Goal: Information Seeking & Learning: Learn about a topic

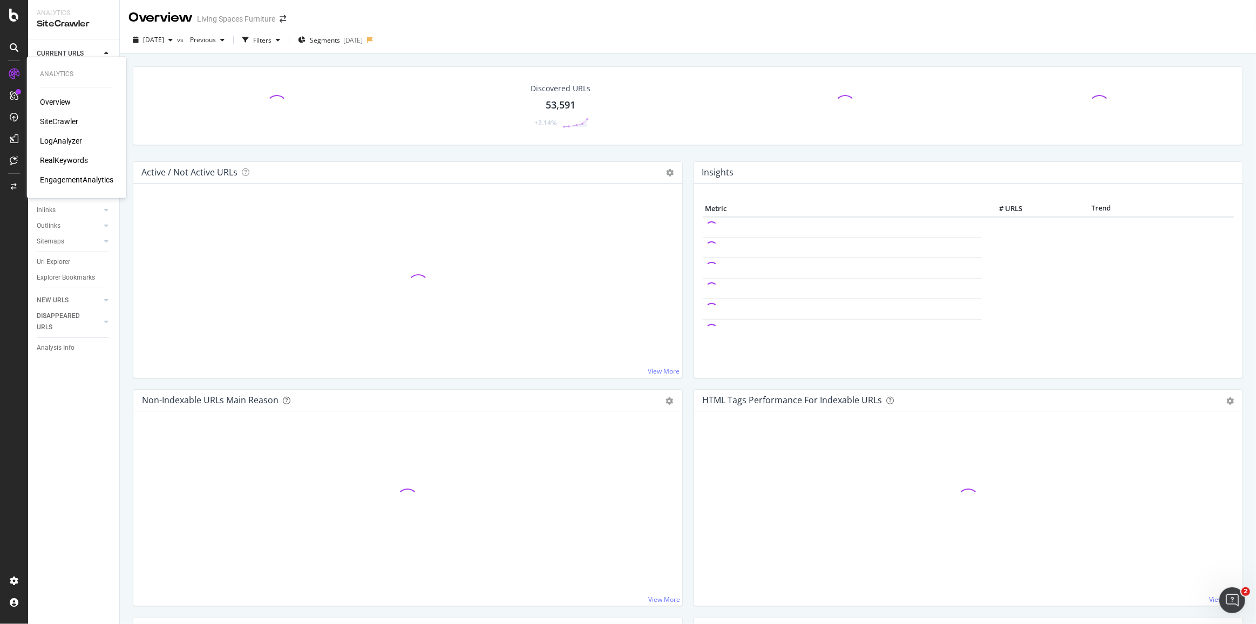
click at [53, 124] on div "SiteCrawler" at bounding box center [59, 121] width 38 height 11
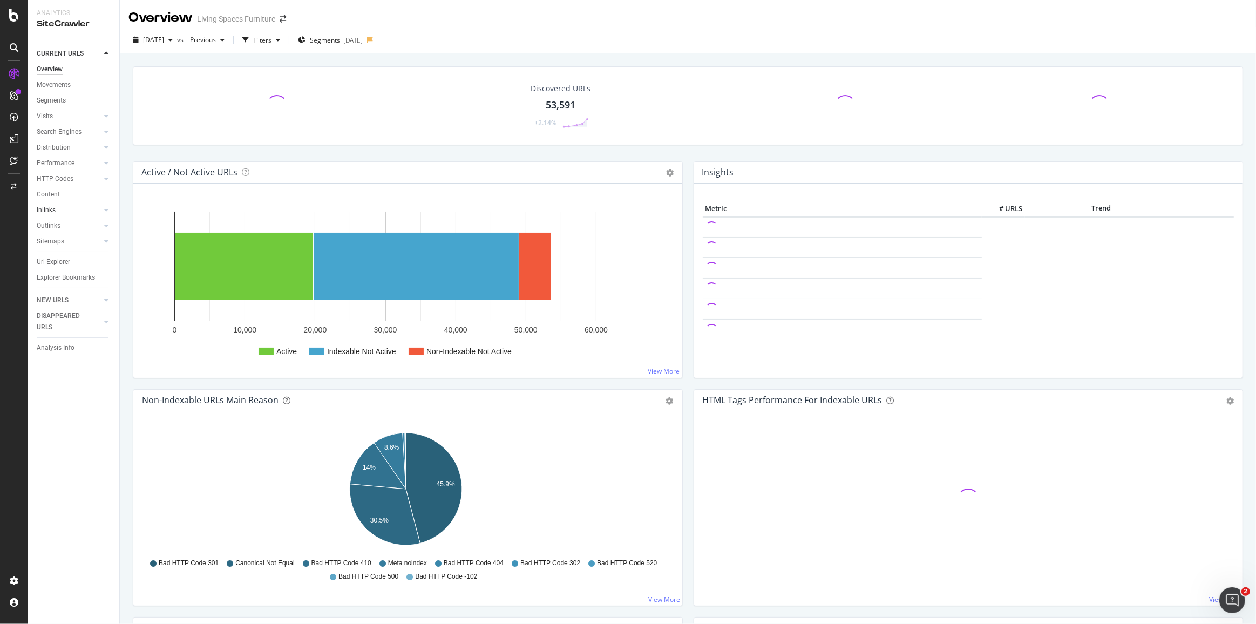
click at [62, 212] on link "Inlinks" at bounding box center [69, 210] width 64 height 11
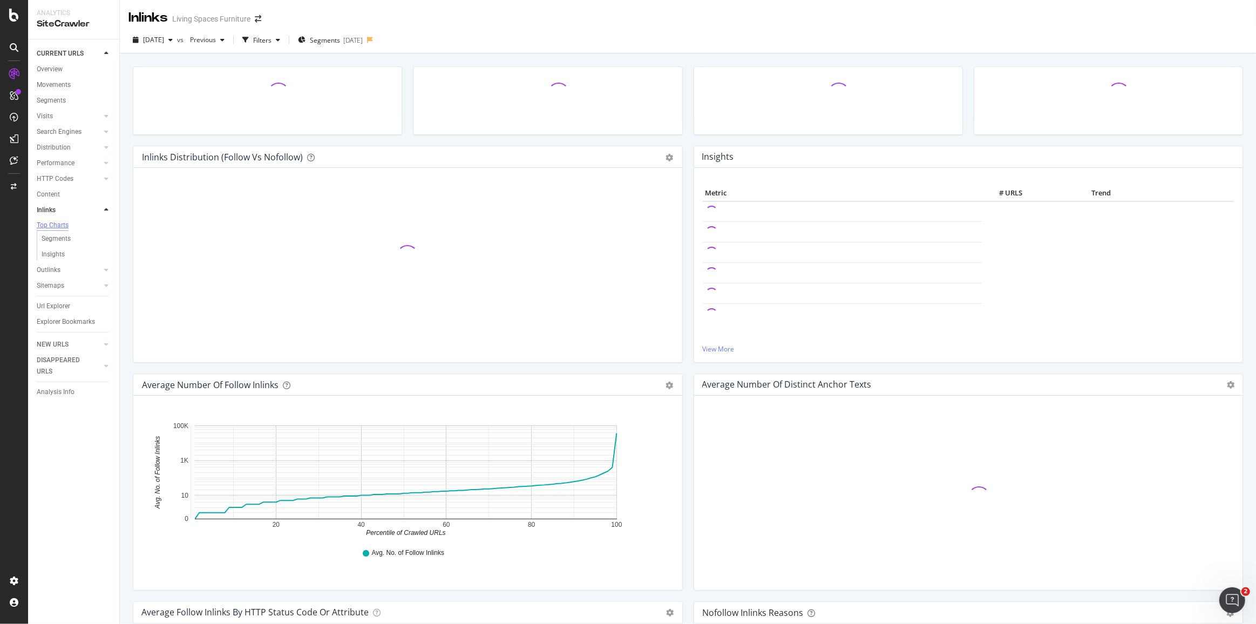
click at [57, 225] on div "Top Charts" at bounding box center [53, 225] width 32 height 9
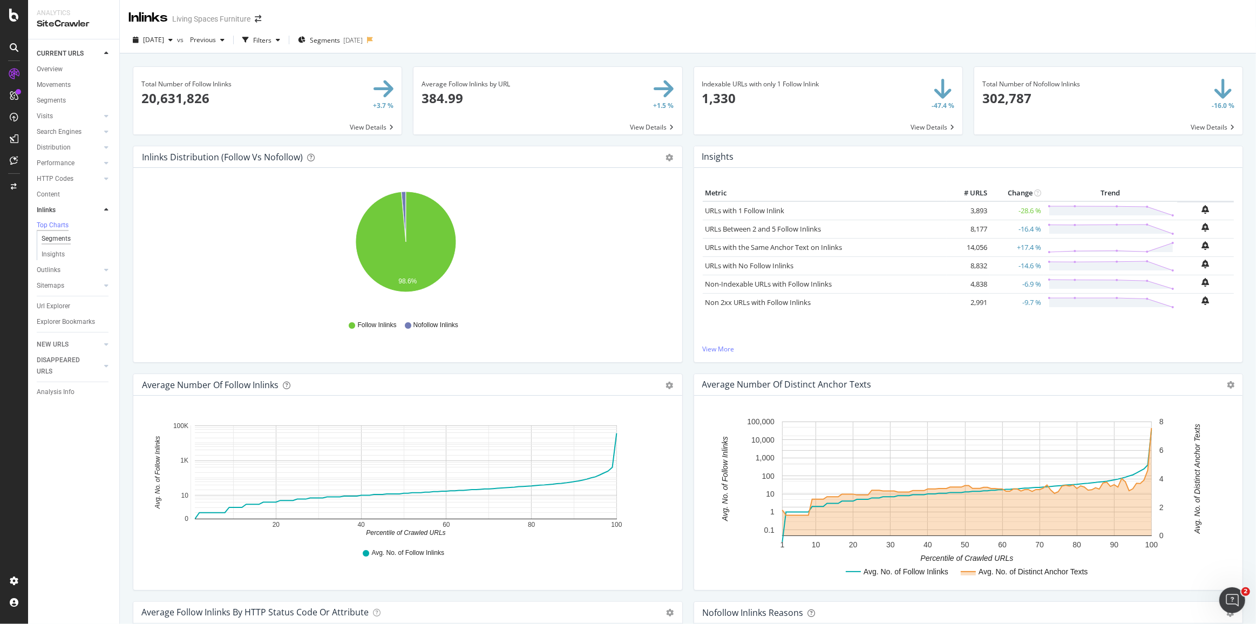
click at [60, 240] on div "Segments" at bounding box center [56, 238] width 29 height 11
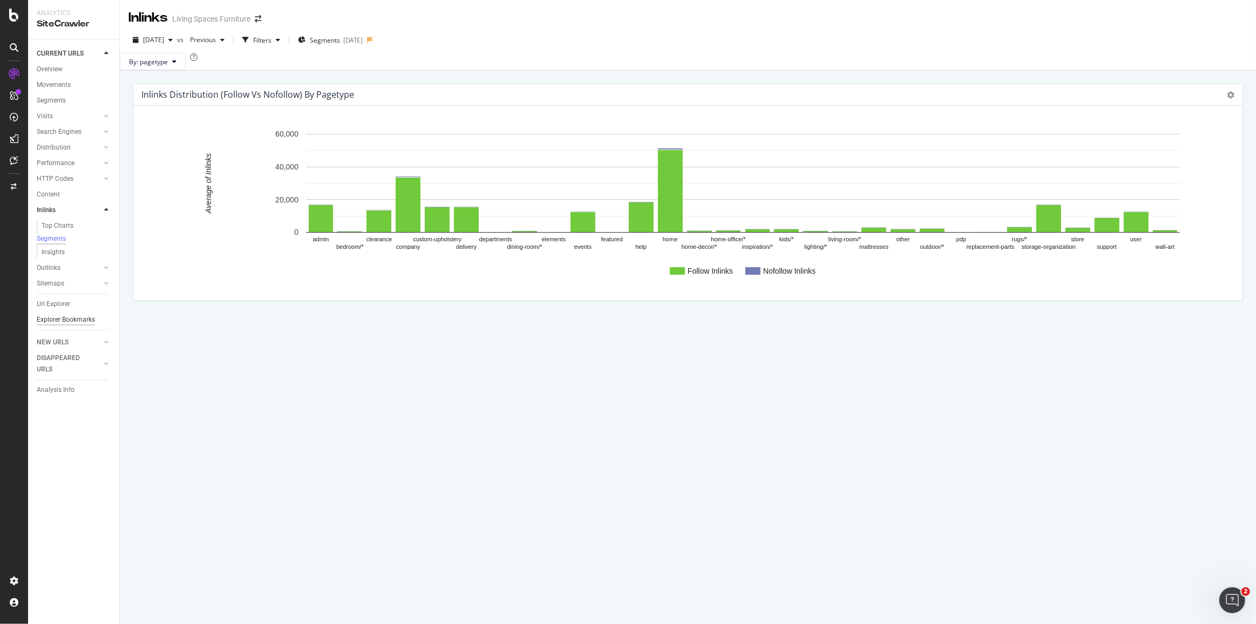
click at [64, 324] on div "Explorer Bookmarks" at bounding box center [66, 319] width 58 height 11
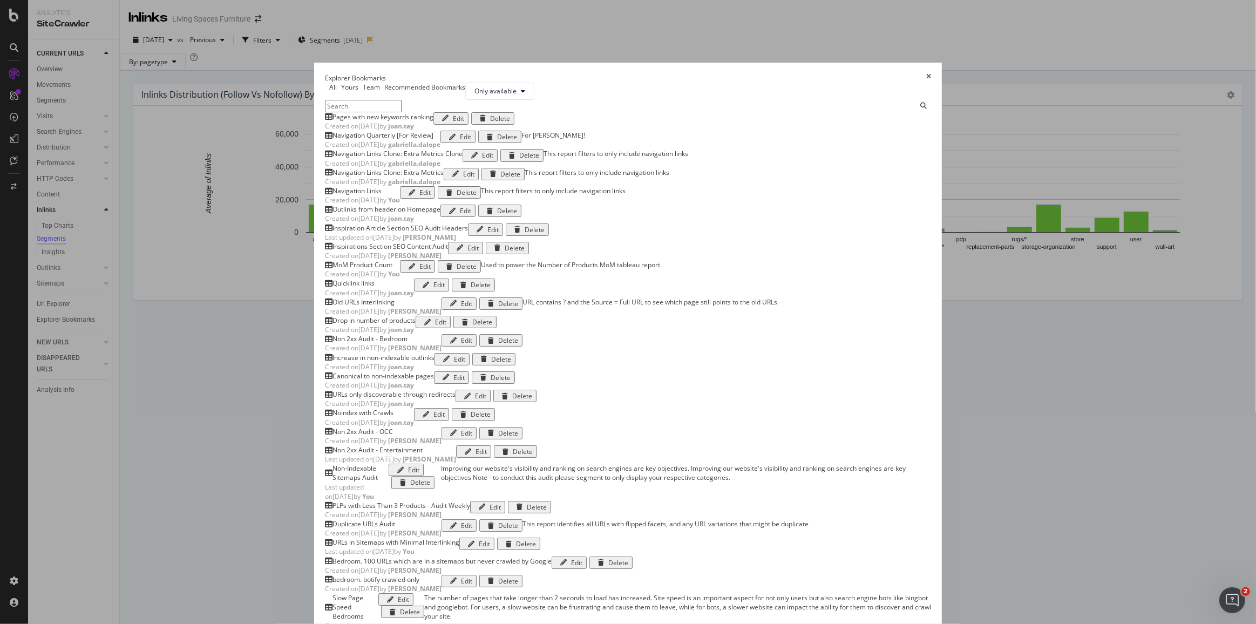
scroll to position [687, 0]
click at [376, 538] on div "URLs in Sitemaps with Minimal Interlinking" at bounding box center [396, 542] width 127 height 9
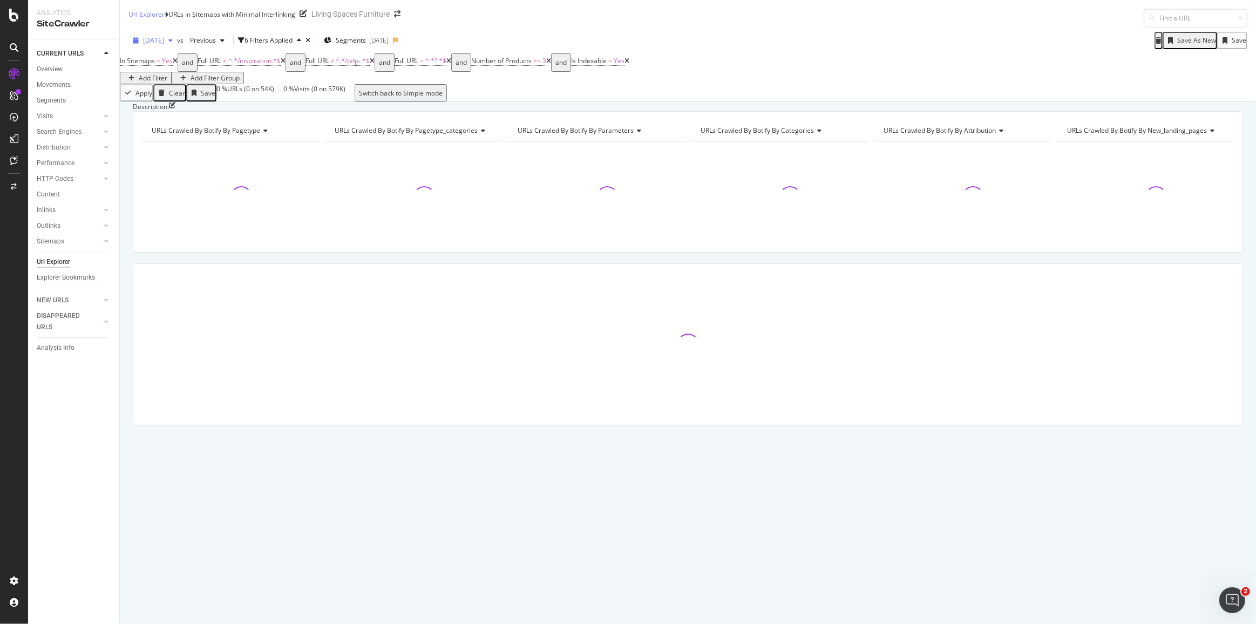
click at [164, 37] on span "[DATE]" at bounding box center [153, 40] width 21 height 9
click at [401, 18] on icon "arrow-right-arrow-left" at bounding box center [397, 14] width 6 height 8
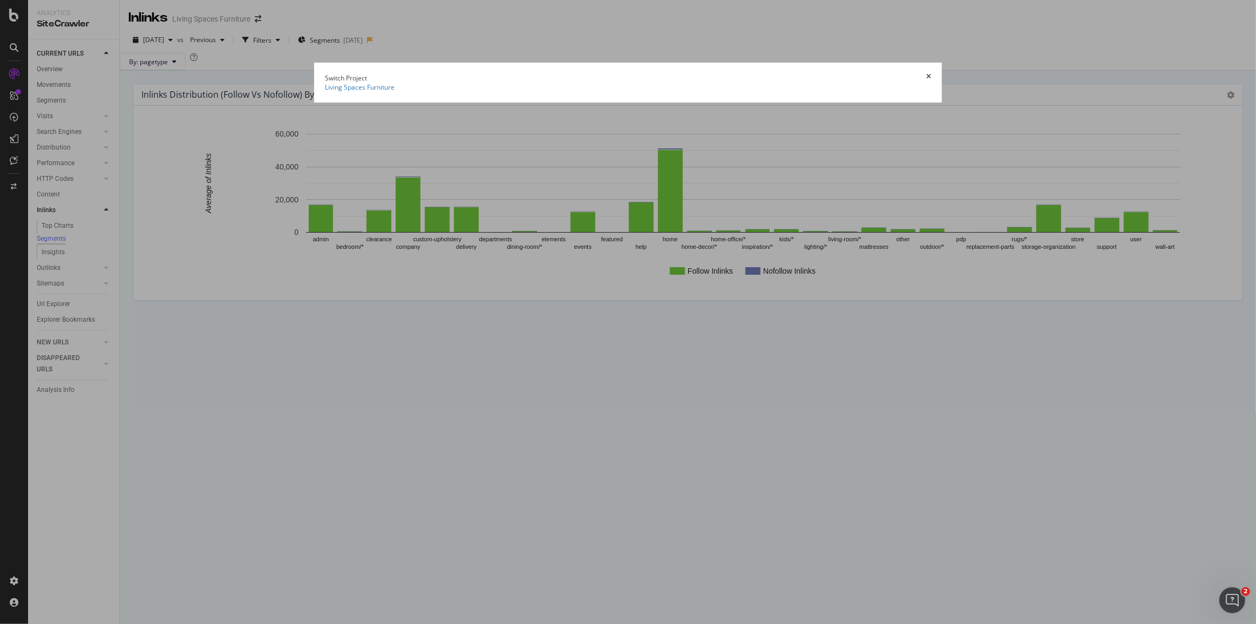
click at [931, 73] on icon "times" at bounding box center [928, 77] width 5 height 9
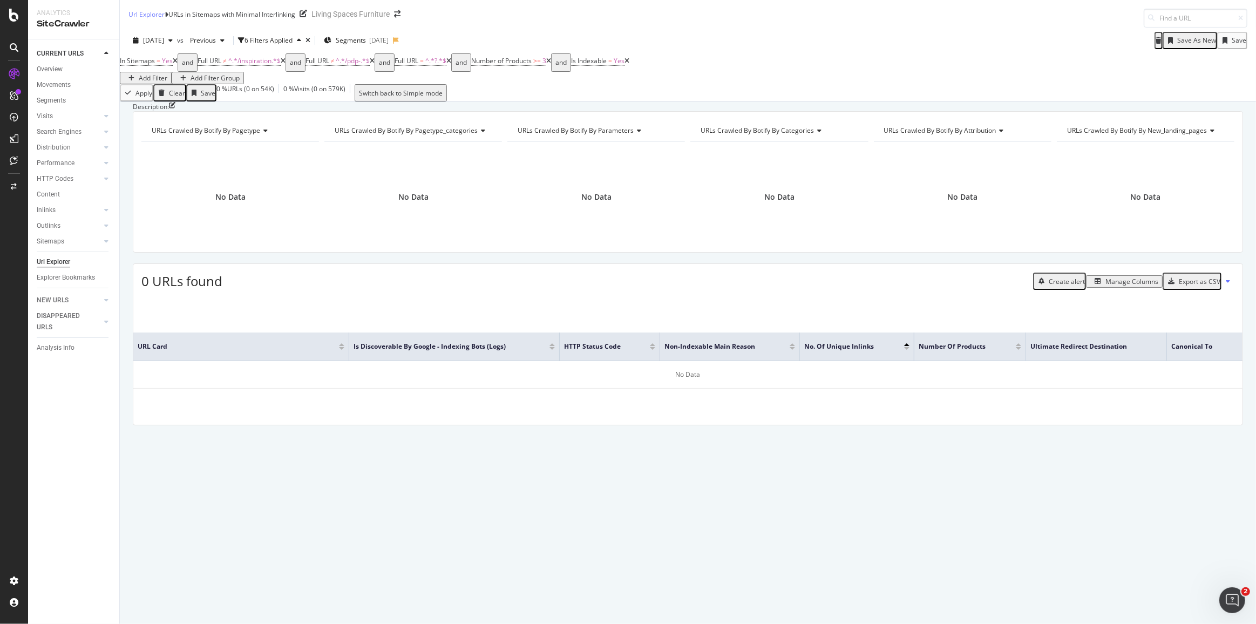
click at [551, 64] on icon at bounding box center [548, 61] width 5 height 6
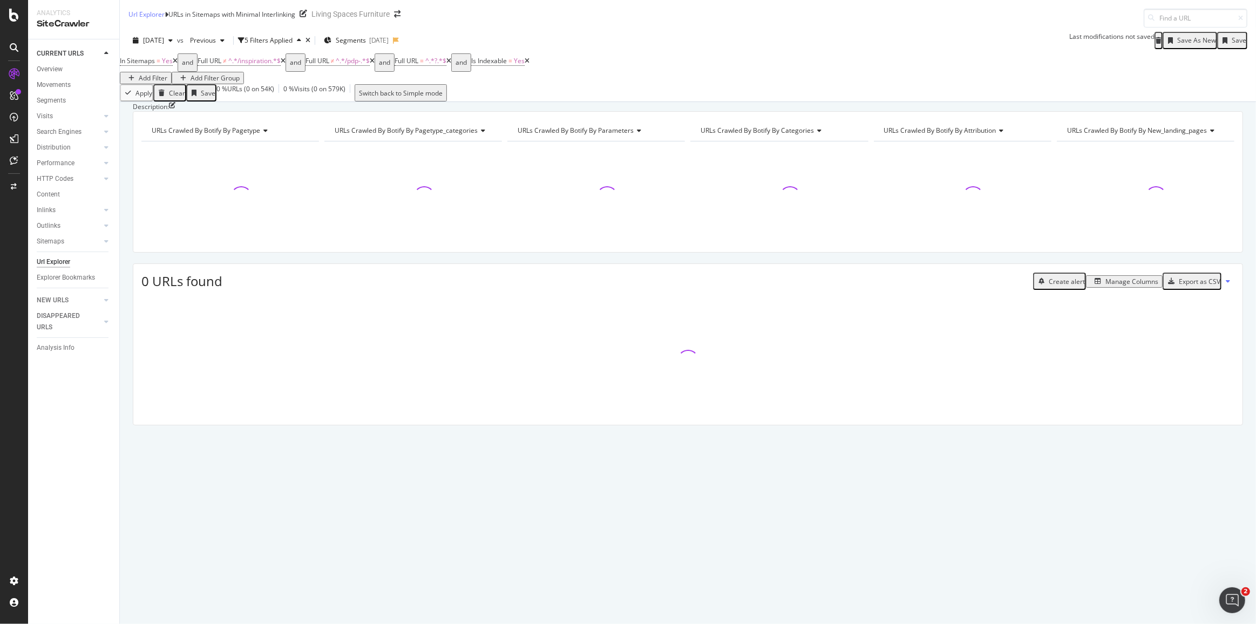
click at [451, 64] on icon at bounding box center [448, 61] width 5 height 6
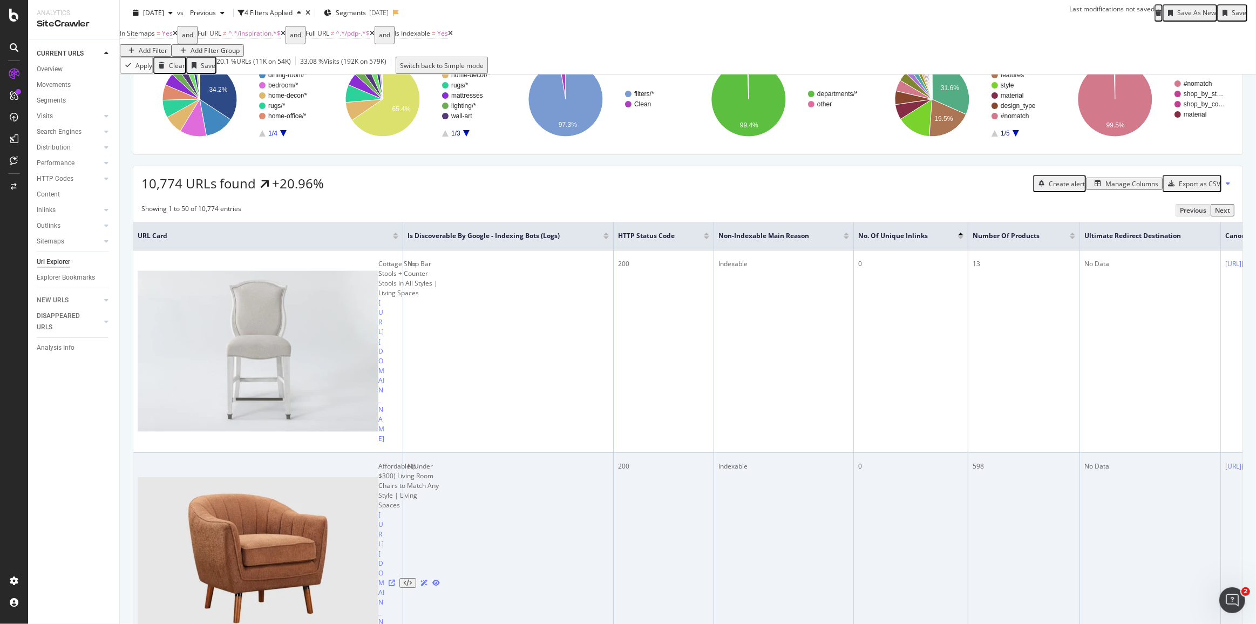
scroll to position [49, 0]
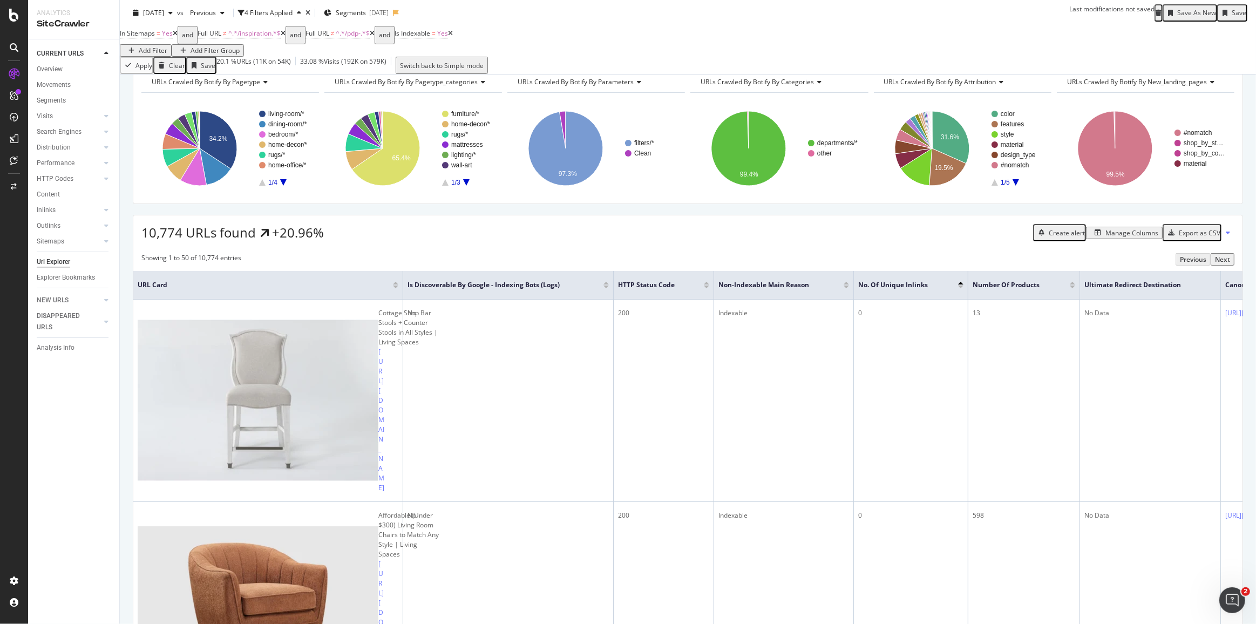
click at [1126, 238] on div "Manage Columns" at bounding box center [1132, 232] width 53 height 9
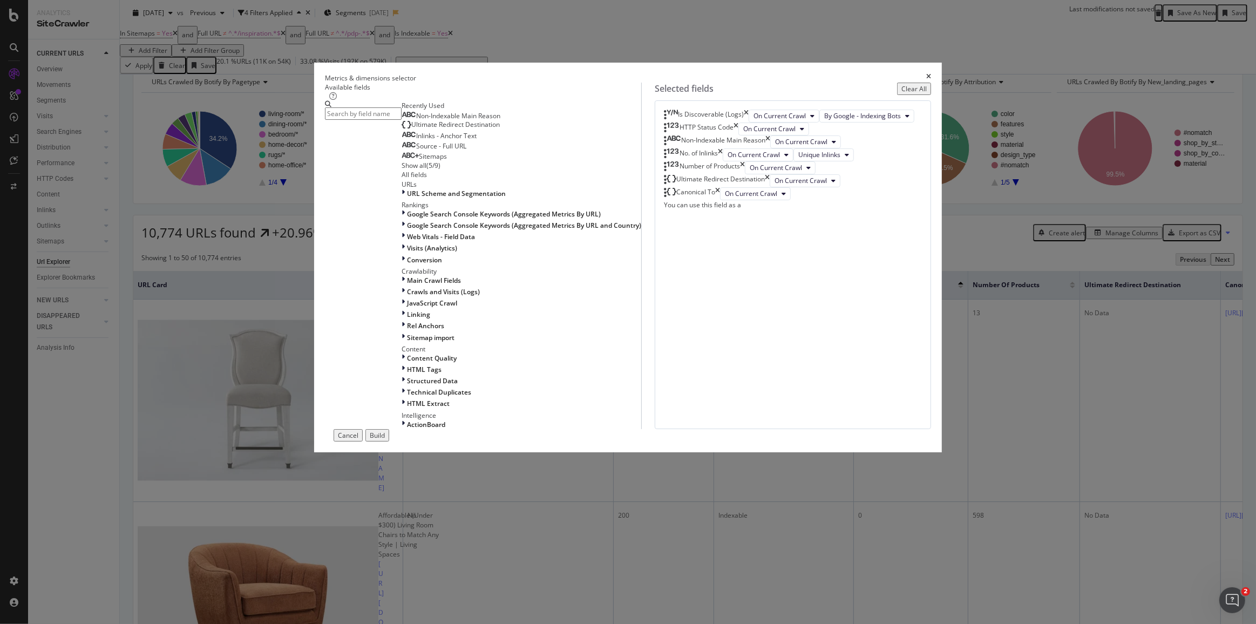
click at [926, 83] on icon "times" at bounding box center [928, 77] width 5 height 9
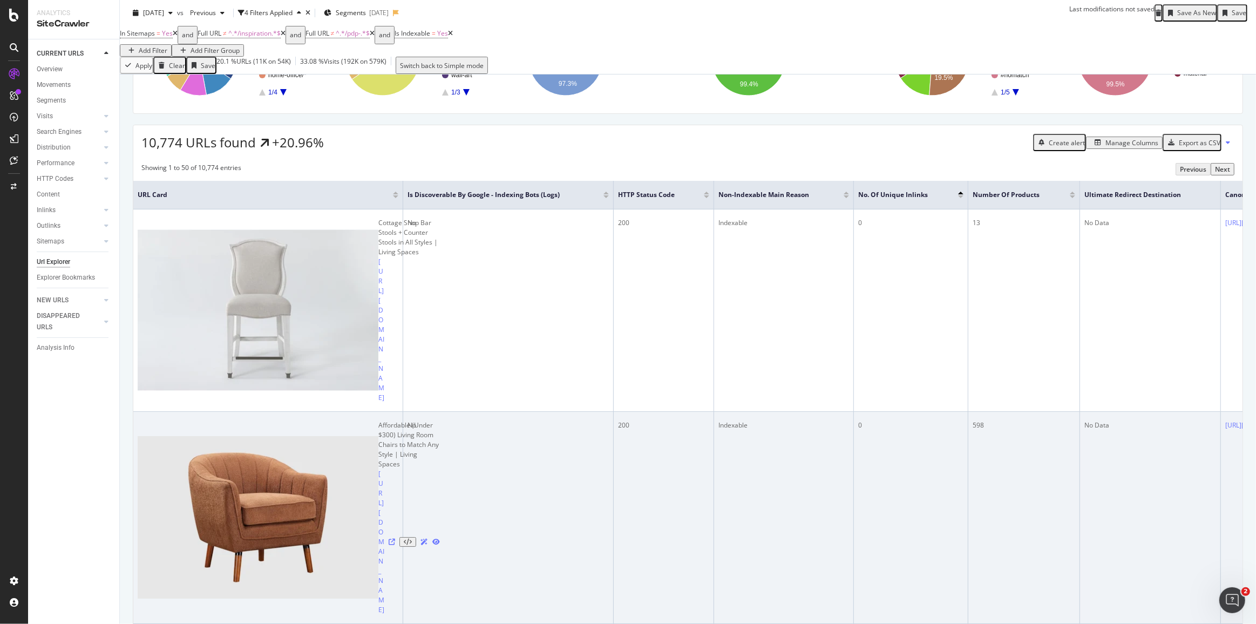
scroll to position [245, 0]
